Goal: Task Accomplishment & Management: Use online tool/utility

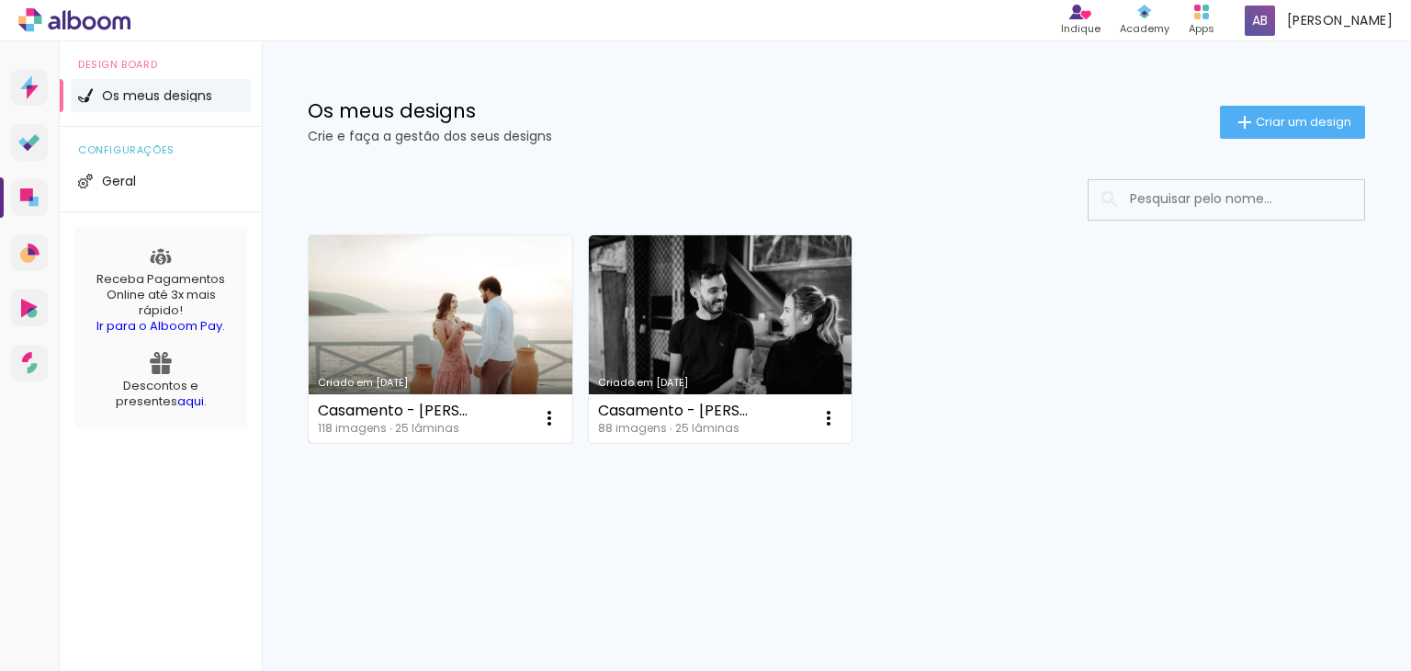
click at [436, 337] on link "Criado em [DATE]" at bounding box center [441, 339] width 264 height 208
click at [449, 299] on link "Criado em [DATE]" at bounding box center [441, 339] width 264 height 208
